Goal: Information Seeking & Learning: Learn about a topic

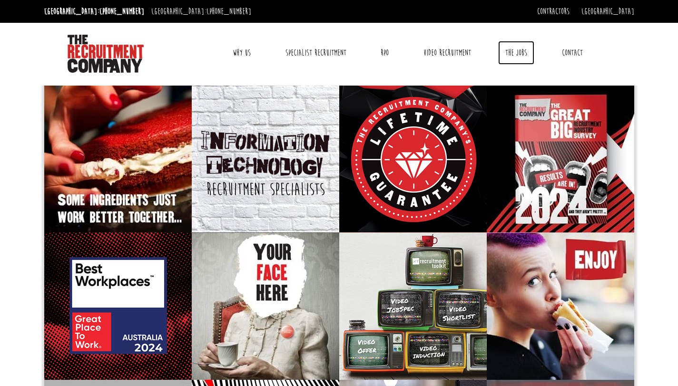
click at [520, 53] on link "The Jobs" at bounding box center [516, 53] width 36 height 24
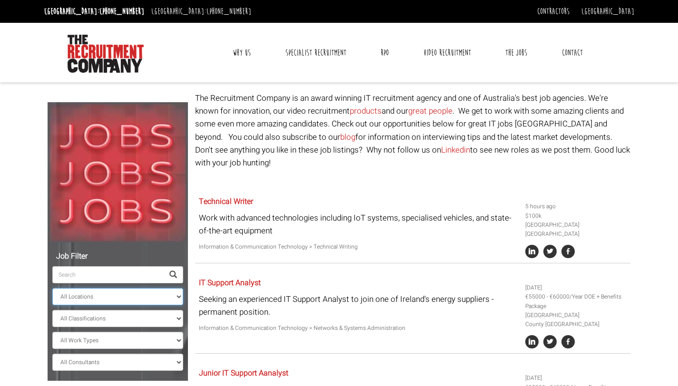
click at [99, 295] on select "All Locations [GEOGRAPHIC_DATA] [GEOGRAPHIC_DATA] [GEOGRAPHIC_DATA] [GEOGRAPHIC…" at bounding box center [117, 296] width 131 height 17
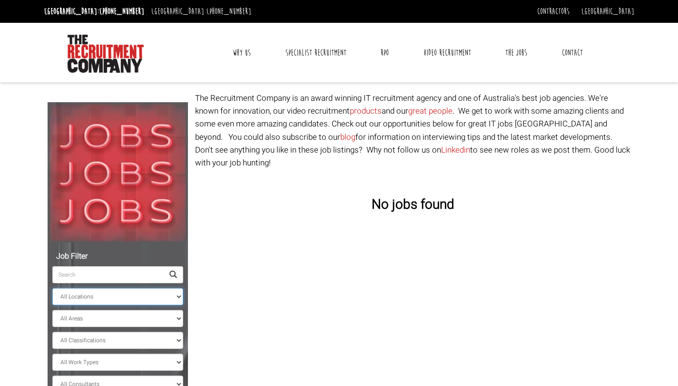
click at [90, 297] on select "All Locations Sydney Melbourne Ireland Sydney CBD Parramatta Circular Quay Nort…" at bounding box center [117, 296] width 131 height 17
select select "Sydney CBD"
